Goal: Task Accomplishment & Management: Use online tool/utility

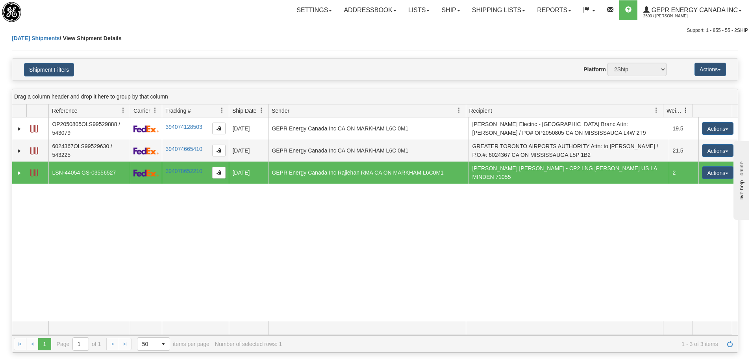
click at [183, 11] on div "Settings Shipping Preferences Fields Preferences New Store Connections Addressb…" at bounding box center [440, 10] width 615 height 20
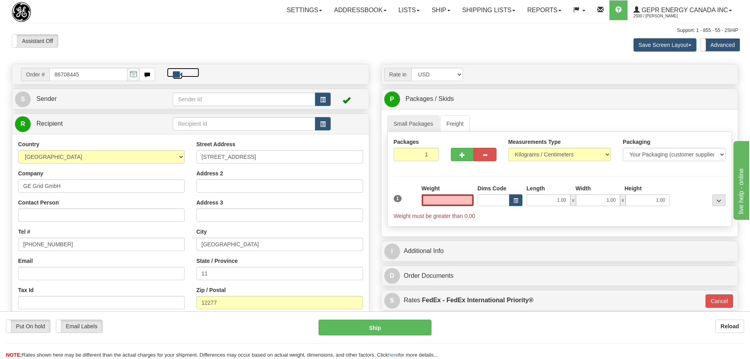
type input "0.00"
click at [193, 43] on div "Assistant On Assistant Off Do a return Do a return" at bounding box center [160, 40] width 308 height 13
click at [317, 101] on button "button" at bounding box center [323, 99] width 16 height 13
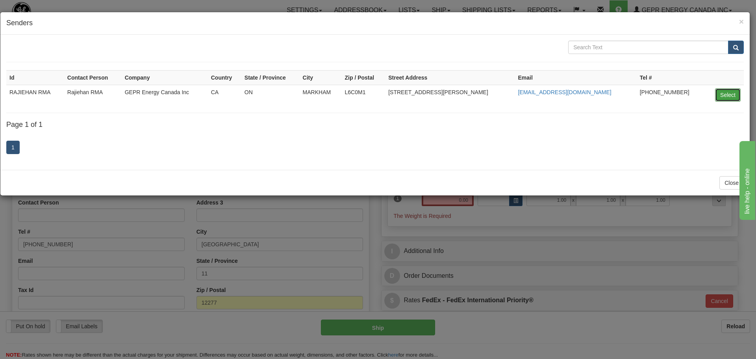
click at [723, 92] on button "Select" at bounding box center [728, 94] width 26 height 13
type input "RAJIEHAN RMA"
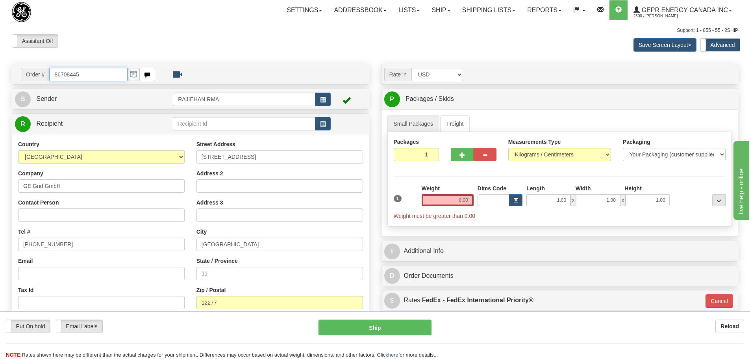
drag, startPoint x: 92, startPoint y: 76, endPoint x: 8, endPoint y: 78, distance: 84.3
click at [8, 78] on div "Order # 86708445 S" at bounding box center [190, 238] width 369 height 348
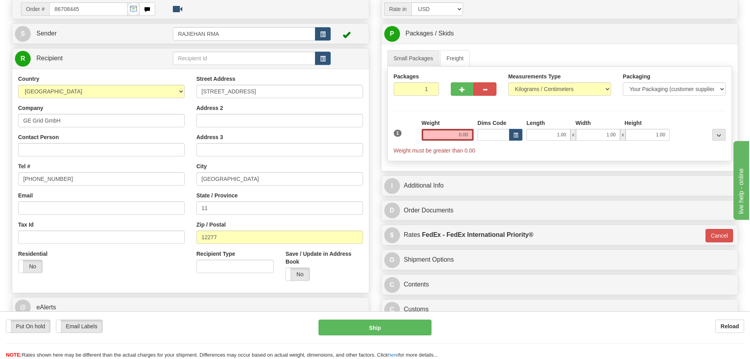
scroll to position [79, 0]
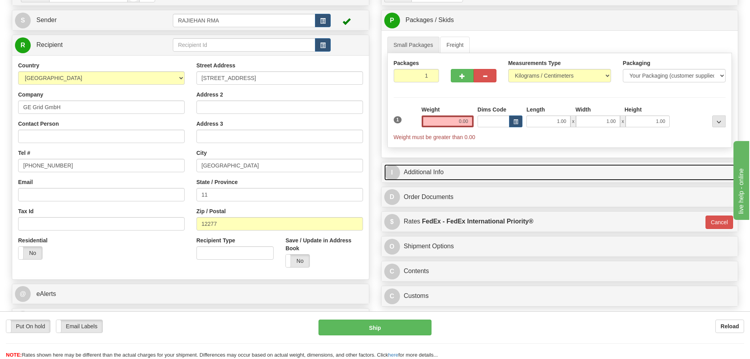
click at [443, 170] on link "I Additional Info" at bounding box center [559, 172] width 351 height 16
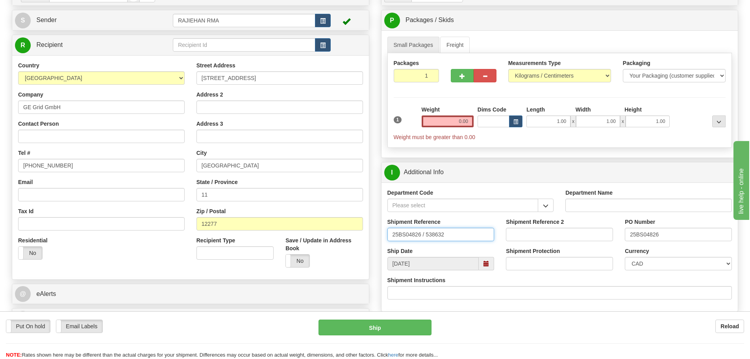
drag, startPoint x: 469, startPoint y: 236, endPoint x: 226, endPoint y: 256, distance: 243.8
drag, startPoint x: 461, startPoint y: 235, endPoint x: 468, endPoint y: 236, distance: 7.2
click at [461, 235] on input "25BS04826 / 538632" at bounding box center [440, 234] width 107 height 13
drag, startPoint x: 464, startPoint y: 235, endPoint x: 339, endPoint y: 244, distance: 125.1
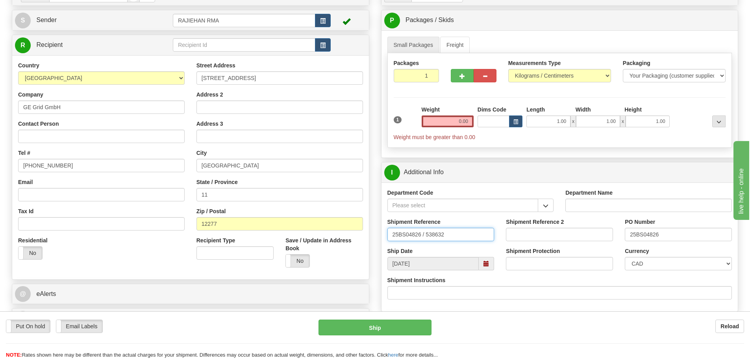
paste input "LSN-44045"
click at [434, 234] on input "LSN-44045" at bounding box center [440, 234] width 107 height 13
paste input "5399004575"
drag, startPoint x: 488, startPoint y: 230, endPoint x: 361, endPoint y: 246, distance: 127.4
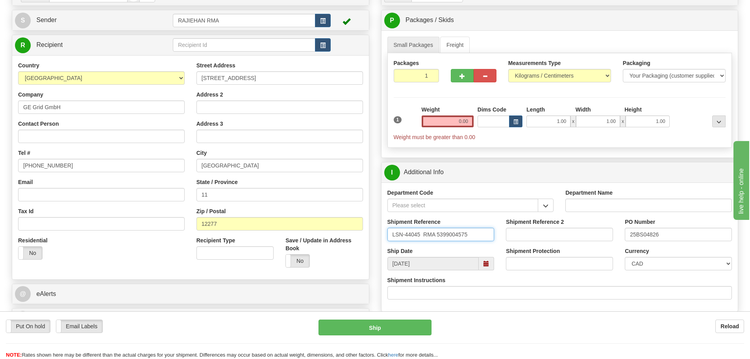
type input "LSN-44045 RMA 5399004575"
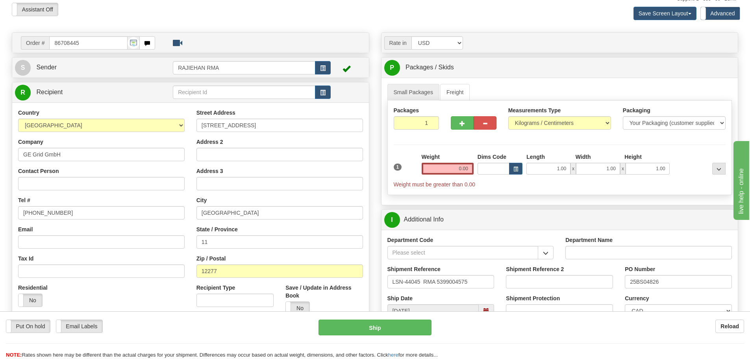
scroll to position [118, 0]
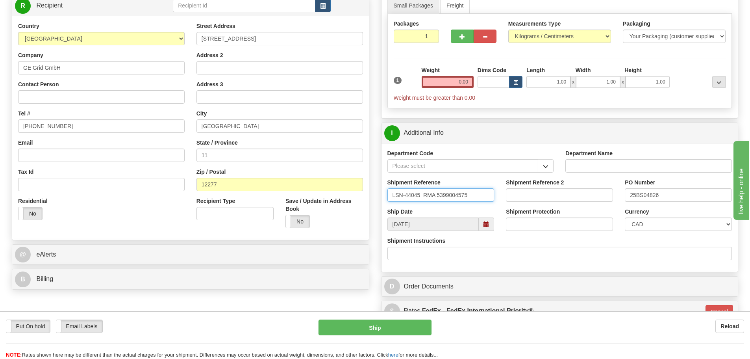
click at [484, 189] on input "LSN-44045 RMA 5399004575" at bounding box center [440, 194] width 107 height 13
drag, startPoint x: 484, startPoint y: 192, endPoint x: 374, endPoint y: 202, distance: 109.9
click at [471, 199] on input "LSN-44045 RMA 5399004575" at bounding box center [440, 194] width 107 height 13
click at [469, 201] on input "LSN-44045 RMA 5399004575" at bounding box center [440, 194] width 107 height 13
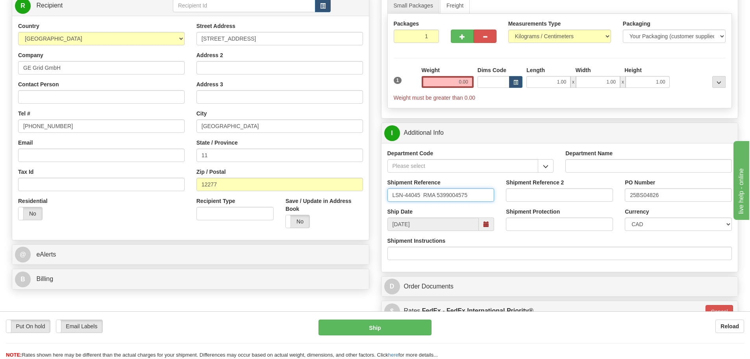
drag, startPoint x: 473, startPoint y: 196, endPoint x: 438, endPoint y: 206, distance: 35.8
click at [438, 206] on div "Shipment Reference LSN-44045 RMA 5399004575" at bounding box center [441, 192] width 119 height 29
click at [472, 190] on input "LSN-44045 RMA 5399004575" at bounding box center [440, 194] width 107 height 13
drag, startPoint x: 483, startPoint y: 196, endPoint x: 388, endPoint y: 187, distance: 95.7
click at [388, 187] on div "Shipment Reference LSN-44045 RMA 5399004575" at bounding box center [440, 189] width 107 height 23
